Goal: Task Accomplishment & Management: Complete application form

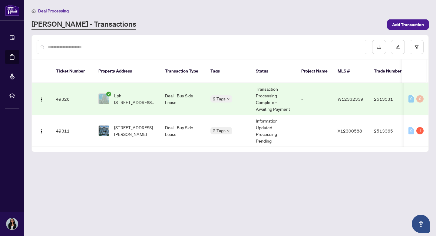
click at [133, 202] on main "Deal Processing [PERSON_NAME] - Transactions Add Transaction Ticket Number Prop…" at bounding box center [230, 118] width 412 height 236
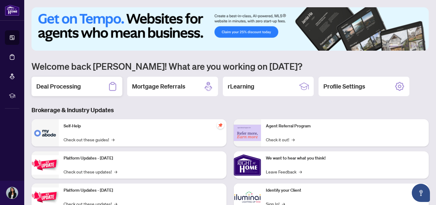
click at [90, 87] on div "Deal Processing" at bounding box center [77, 86] width 91 height 19
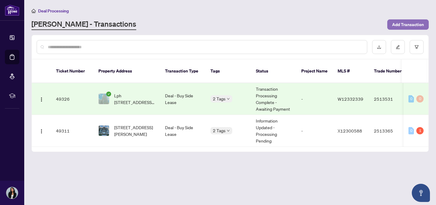
click at [403, 28] on span "Add Transaction" at bounding box center [409, 25] width 32 height 10
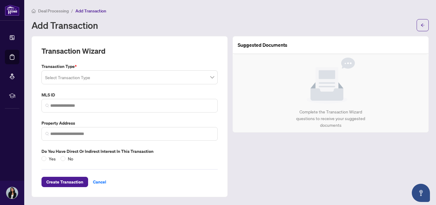
click at [196, 73] on input "search" at bounding box center [127, 78] width 164 height 13
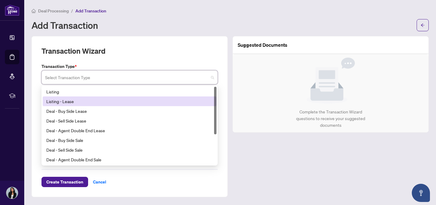
click at [174, 98] on div "Listing - Lease" at bounding box center [129, 101] width 167 height 7
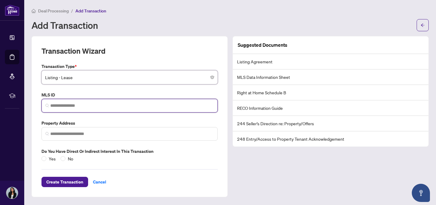
click at [124, 105] on input "search" at bounding box center [132, 105] width 164 height 6
paste input "*********"
type input "*********"
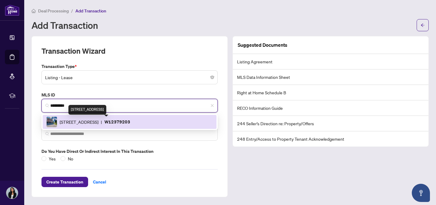
click at [99, 119] on span "[STREET_ADDRESS]" at bounding box center [79, 122] width 39 height 7
type input "**********"
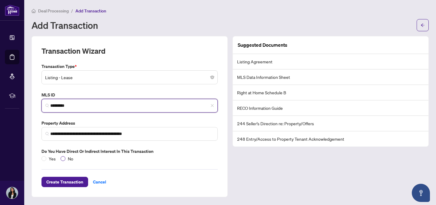
type input "*********"
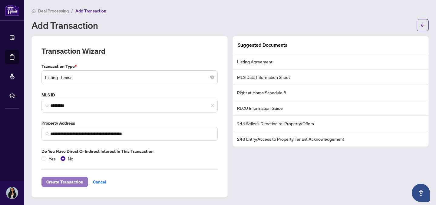
click at [63, 180] on span "Create Transaction" at bounding box center [64, 182] width 37 height 10
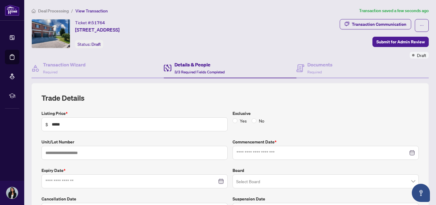
type input "**********"
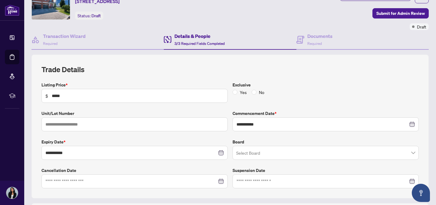
scroll to position [78, 0]
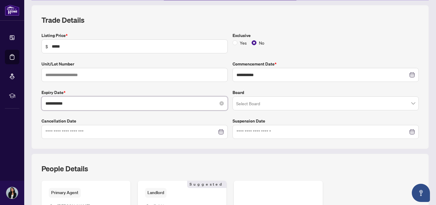
click at [133, 103] on input "**********" at bounding box center [131, 103] width 172 height 7
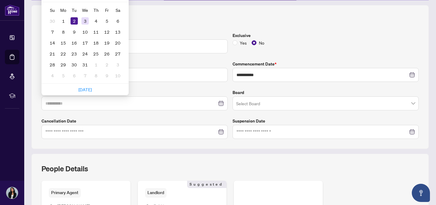
click at [85, 21] on div "3" at bounding box center [85, 20] width 7 height 7
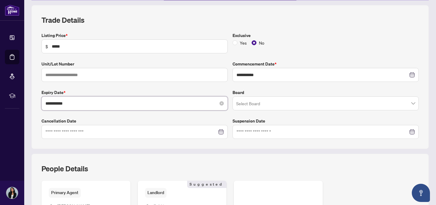
click at [146, 100] on input "**********" at bounding box center [131, 103] width 172 height 7
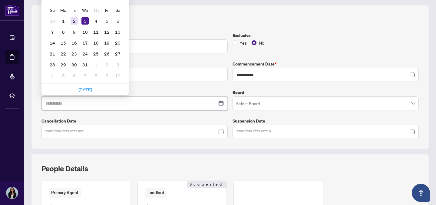
type input "**********"
click at [74, 21] on div "2" at bounding box center [74, 20] width 7 height 7
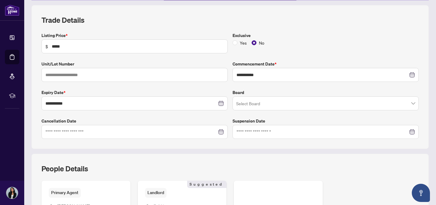
click at [256, 103] on input "search" at bounding box center [323, 104] width 174 height 13
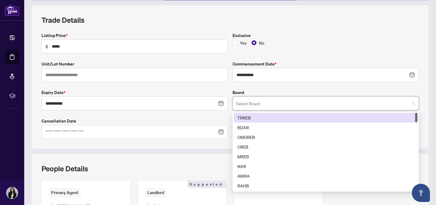
click at [252, 117] on div "TRREB" at bounding box center [326, 117] width 177 height 7
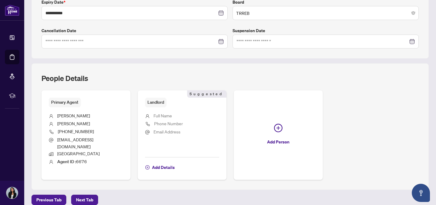
scroll to position [169, 0]
click at [162, 115] on span "Full Name" at bounding box center [163, 114] width 18 height 5
click at [159, 162] on span "Add Details" at bounding box center [163, 167] width 23 height 10
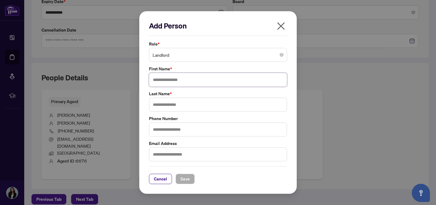
click at [176, 81] on input "text" at bounding box center [218, 80] width 138 height 14
type input "*****"
click at [178, 105] on input "text" at bounding box center [218, 105] width 138 height 14
type input "*****"
click at [183, 134] on input "text" at bounding box center [218, 129] width 138 height 14
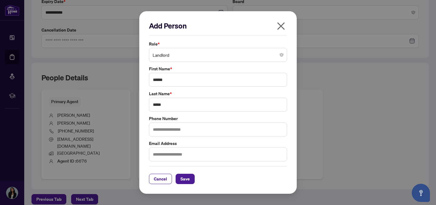
click at [193, 120] on label "Phone Number" at bounding box center [218, 118] width 138 height 7
click at [187, 178] on span "Save" at bounding box center [185, 179] width 9 height 10
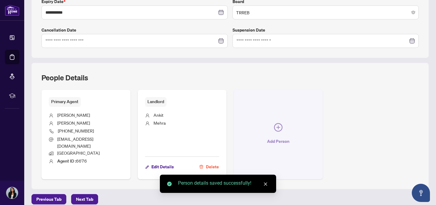
click at [278, 125] on icon "plus-circle" at bounding box center [279, 127] width 4 height 4
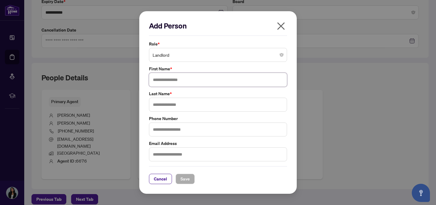
click at [195, 77] on input "text" at bounding box center [218, 80] width 138 height 14
type input "*******"
click at [190, 103] on input "text" at bounding box center [218, 105] width 138 height 14
type input "*****"
click at [192, 177] on button "Save" at bounding box center [185, 179] width 19 height 10
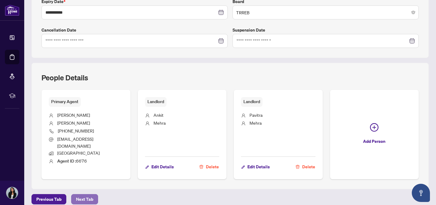
click at [80, 194] on span "Next Tab" at bounding box center [84, 199] width 17 height 10
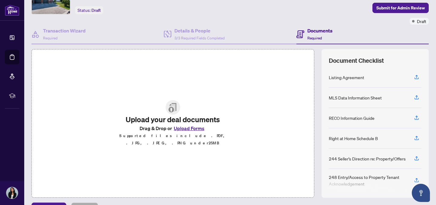
scroll to position [48, 0]
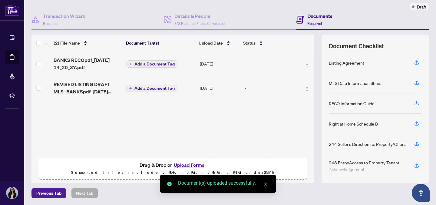
click at [269, 182] on link "Close" at bounding box center [266, 184] width 7 height 7
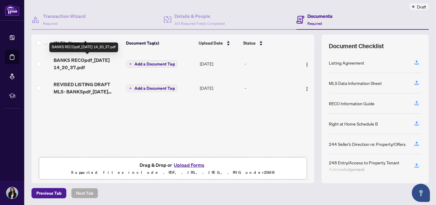
click at [96, 60] on span "BANKS RECOpdf_[DATE] 14_20_37.pdf" at bounding box center [88, 63] width 68 height 15
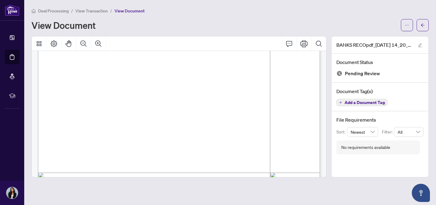
scroll to position [4613, 0]
click at [420, 26] on button "button" at bounding box center [423, 25] width 12 height 12
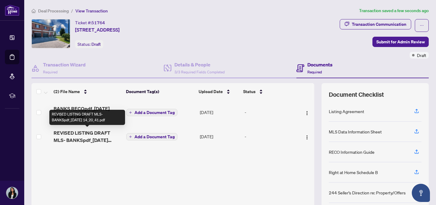
click at [88, 132] on span "REVISED LISTING DRAFT MLS- BANKSpdf_[DATE] 14_20_41.pdf" at bounding box center [88, 136] width 68 height 15
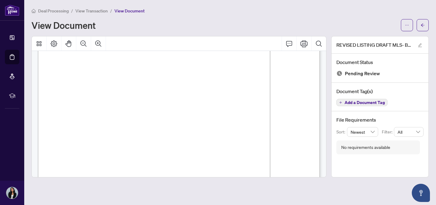
scroll to position [14, 0]
click at [425, 24] on icon "arrow-left" at bounding box center [423, 25] width 4 height 4
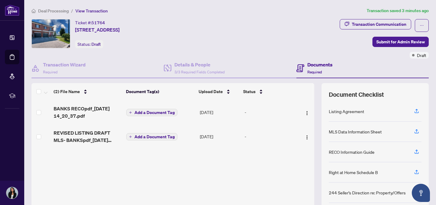
scroll to position [48, 0]
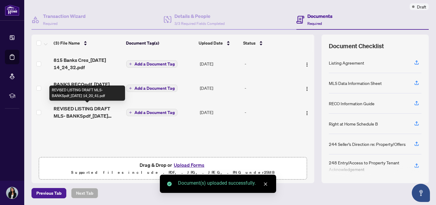
click at [95, 103] on td "REVISED LISTING DRAFT MLS- BANKSpdf_[DATE] 14_20_41.pdf" at bounding box center [87, 112] width 73 height 24
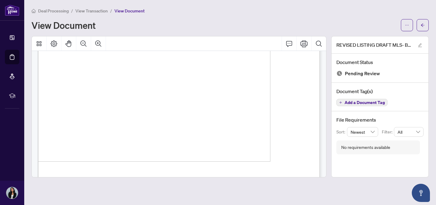
scroll to position [694, 0]
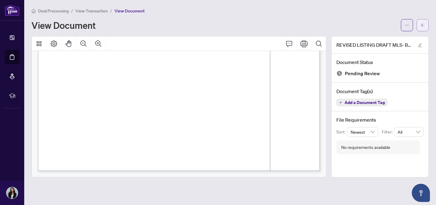
click at [421, 24] on icon "arrow-left" at bounding box center [423, 25] width 4 height 4
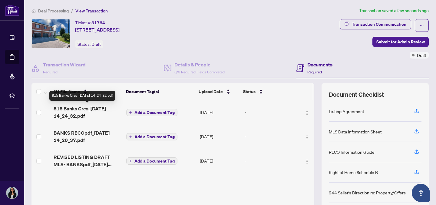
click at [78, 106] on span "815 Banks Cres_[DATE] 14_24_32.pdf" at bounding box center [88, 112] width 68 height 15
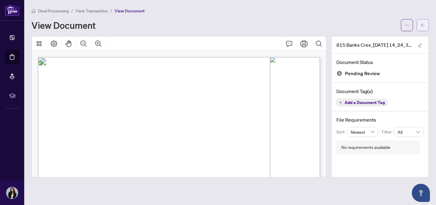
click at [421, 22] on span "button" at bounding box center [423, 25] width 4 height 10
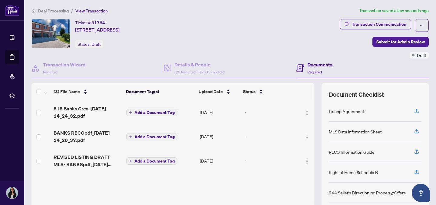
click at [153, 112] on span "Add a Document Tag" at bounding box center [155, 112] width 40 height 4
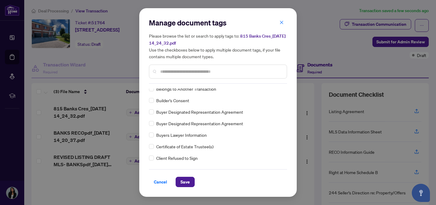
scroll to position [182, 0]
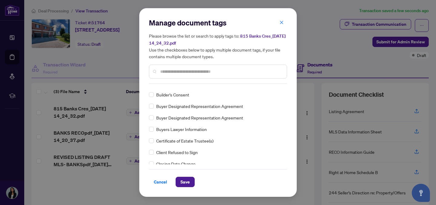
click at [174, 75] on div at bounding box center [218, 72] width 138 height 14
click at [171, 71] on input "text" at bounding box center [221, 71] width 122 height 7
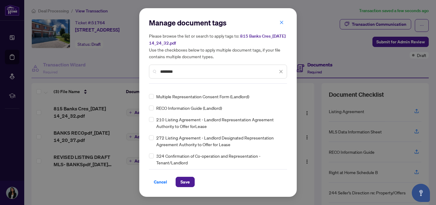
scroll to position [0, 0]
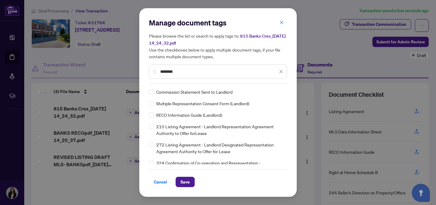
click at [172, 129] on span "210 Listing Agreement - Landlord Representation Agreement Authority to Offer fo…" at bounding box center [219, 129] width 127 height 13
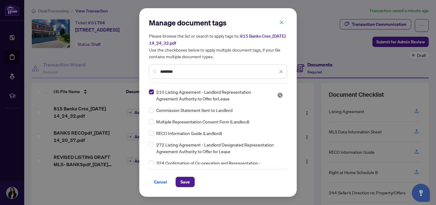
click at [171, 70] on input "********" at bounding box center [219, 71] width 118 height 7
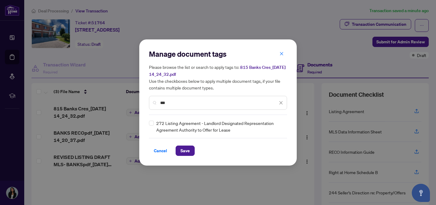
type input "***"
click at [183, 149] on span "Save" at bounding box center [185, 151] width 9 height 10
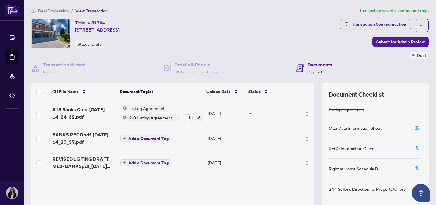
click at [147, 107] on span "Listing Agreement" at bounding box center [147, 108] width 40 height 7
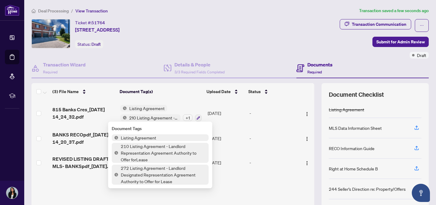
click at [193, 107] on div "Listing Agreement 210 Listing Agreement - Landlord Representation Agreement Aut…" at bounding box center [161, 113] width 82 height 16
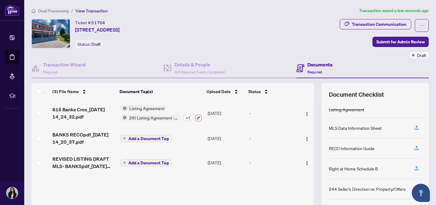
click at [197, 116] on icon "button" at bounding box center [199, 118] width 4 height 4
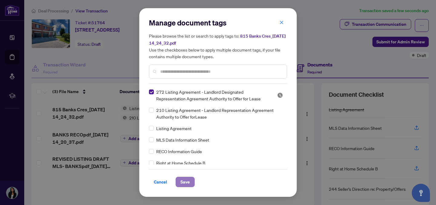
click at [189, 180] on span "Save" at bounding box center [185, 182] width 9 height 10
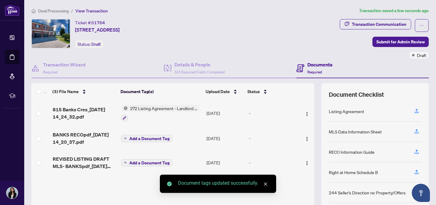
click at [146, 138] on span "Add a Document Tag" at bounding box center [149, 138] width 40 height 4
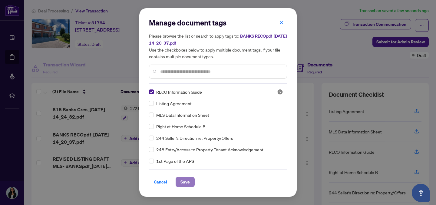
click at [184, 186] on button "Save" at bounding box center [185, 182] width 19 height 10
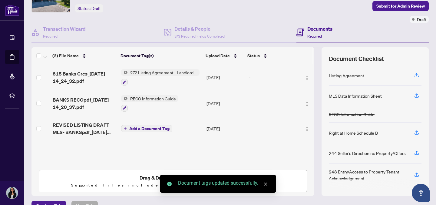
scroll to position [48, 0]
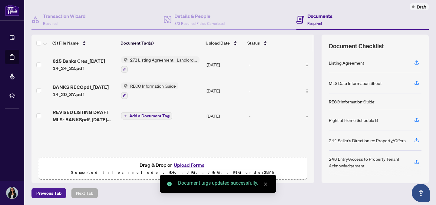
click at [137, 114] on span "Add a Document Tag" at bounding box center [149, 116] width 40 height 4
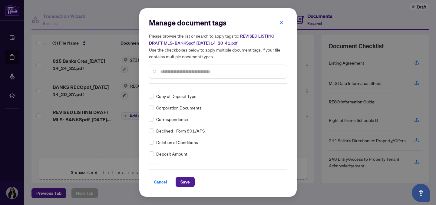
scroll to position [462, 0]
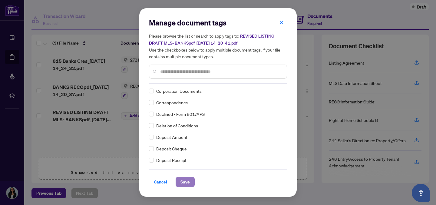
click at [181, 182] on span "Save" at bounding box center [185, 182] width 9 height 10
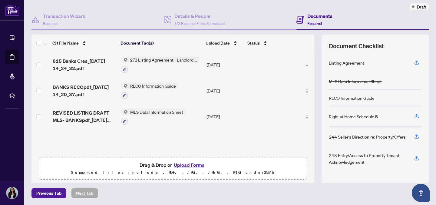
scroll to position [0, 0]
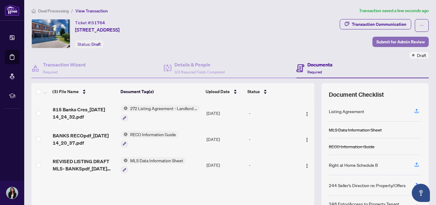
click at [403, 41] on span "Submit for Admin Review" at bounding box center [401, 42] width 48 height 10
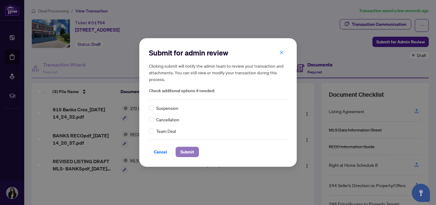
click at [188, 154] on span "Submit" at bounding box center [188, 152] width 14 height 10
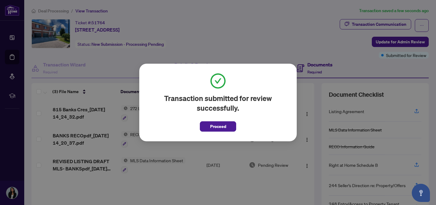
click at [219, 127] on span "Proceed" at bounding box center [218, 127] width 16 height 10
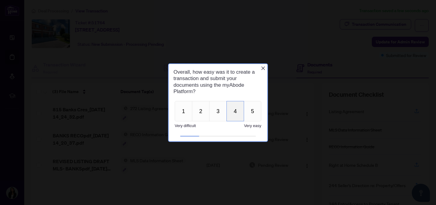
click at [234, 112] on button "4" at bounding box center [236, 111] width 18 height 20
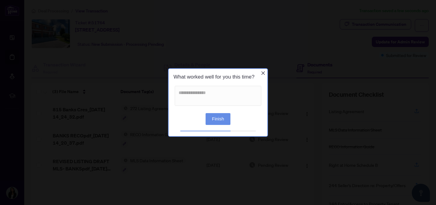
click at [264, 74] on icon "Close button" at bounding box center [264, 74] width 4 height 4
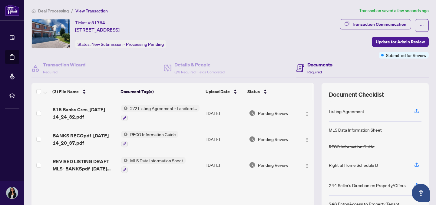
scroll to position [48, 0]
